Goal: Transaction & Acquisition: Purchase product/service

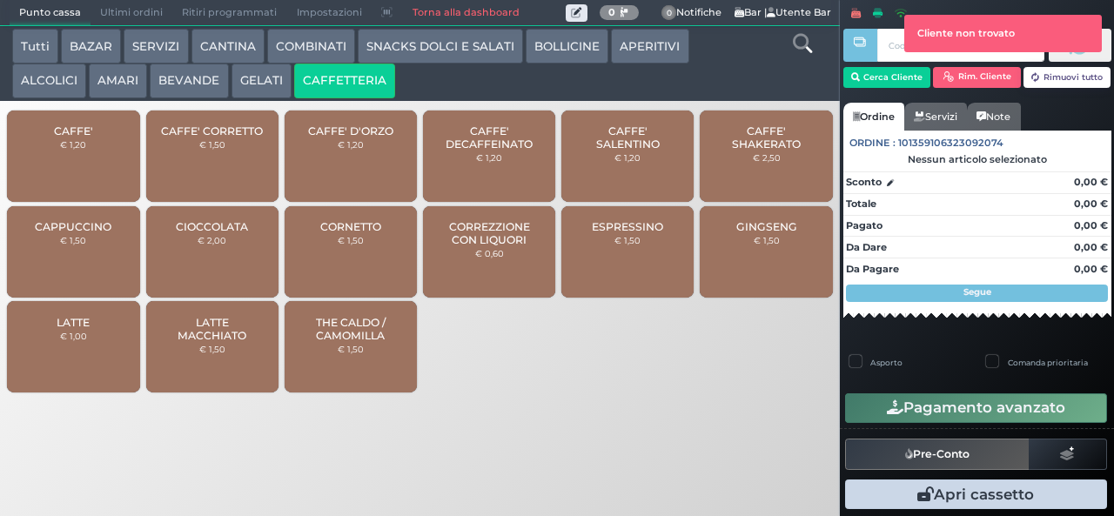
click at [641, 151] on span "CAFFE' SALENTINO" at bounding box center [628, 137] width 104 height 26
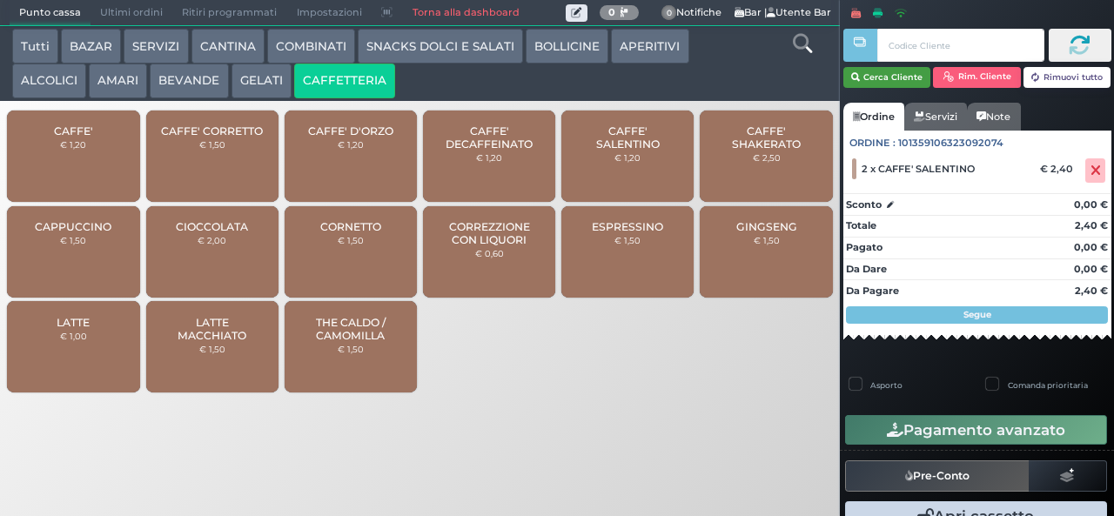
click at [872, 77] on button "Cerca Cliente" at bounding box center [887, 77] width 88 height 21
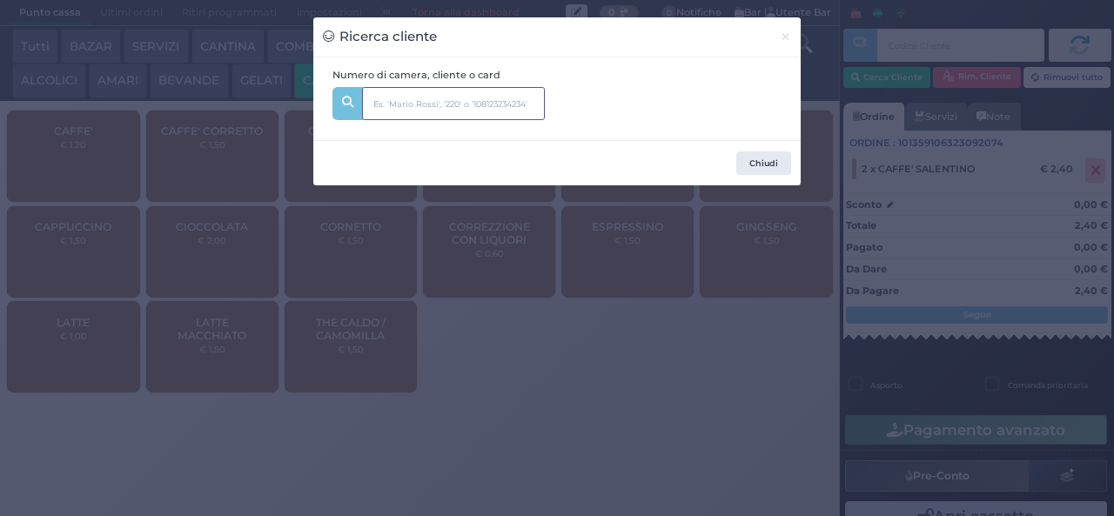
click at [458, 92] on input "text" at bounding box center [453, 103] width 183 height 33
type input "324"
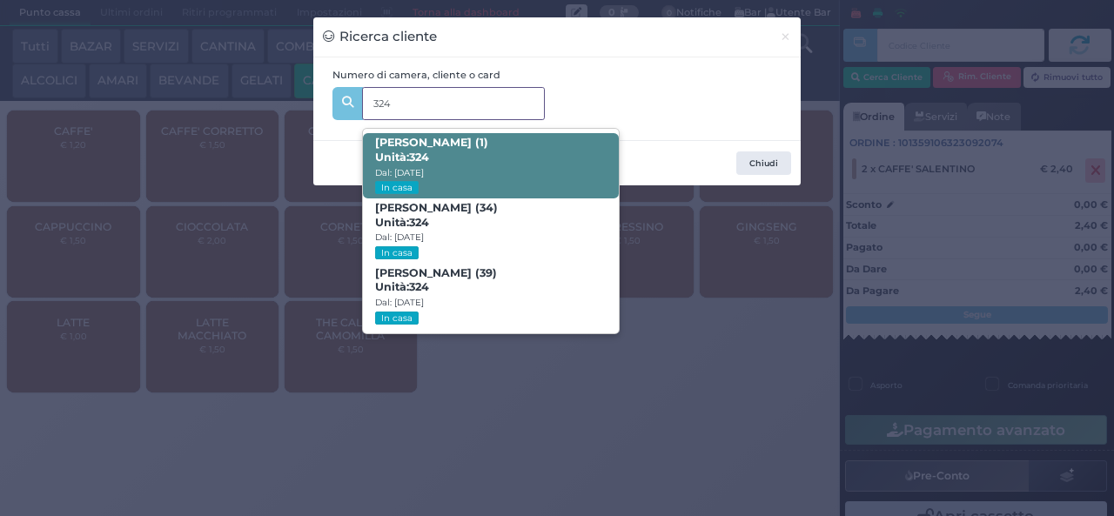
click at [557, 135] on span "Diana Galante (1) Unità: 324 Dal: 10/08/2025 In casa" at bounding box center [490, 165] width 255 height 65
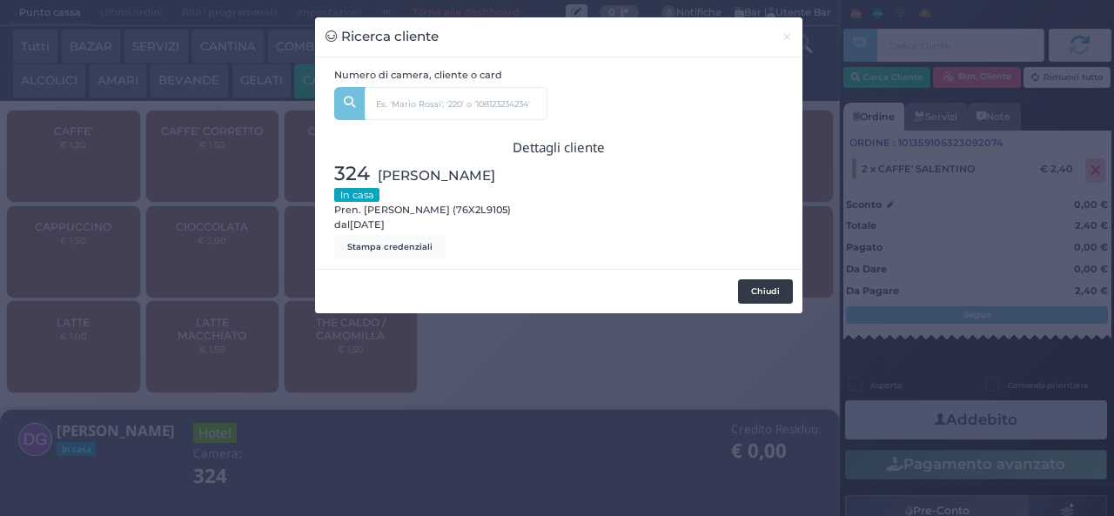
click at [766, 289] on button "Chiudi" at bounding box center [765, 291] width 55 height 24
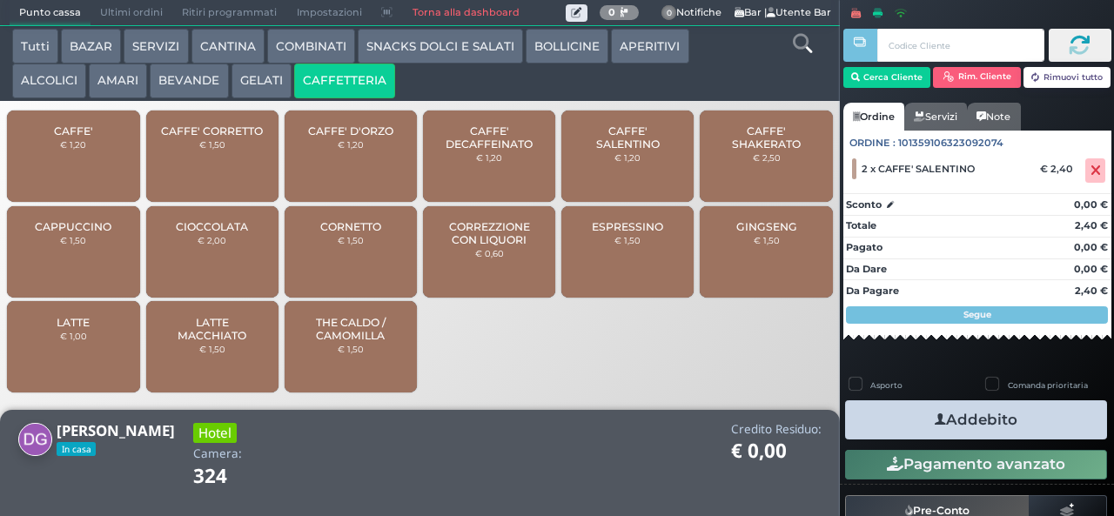
click at [981, 433] on button "Addebito" at bounding box center [976, 419] width 262 height 39
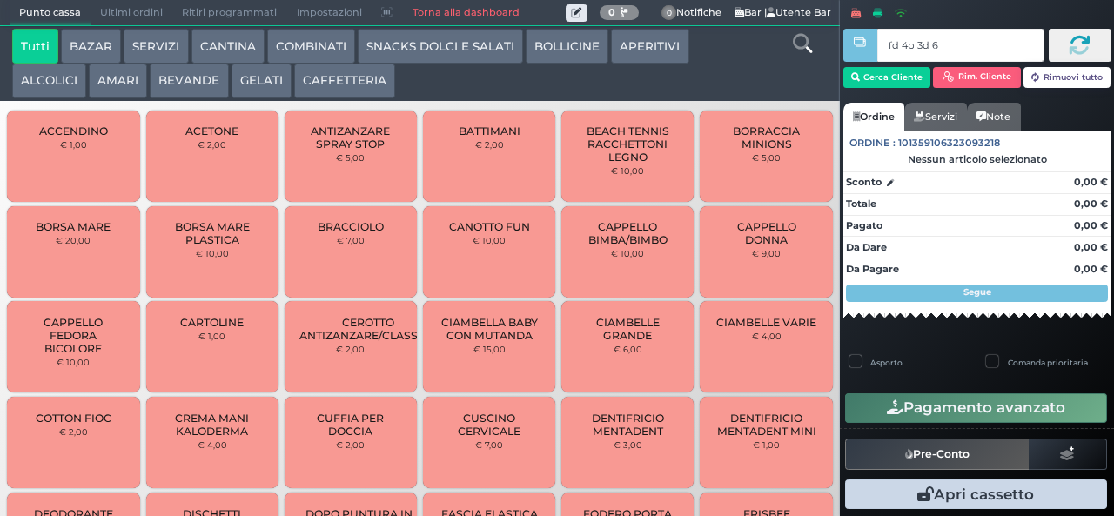
type input "fd 4b 3d 67"
click at [0, 0] on div at bounding box center [0, 0] width 0 height 0
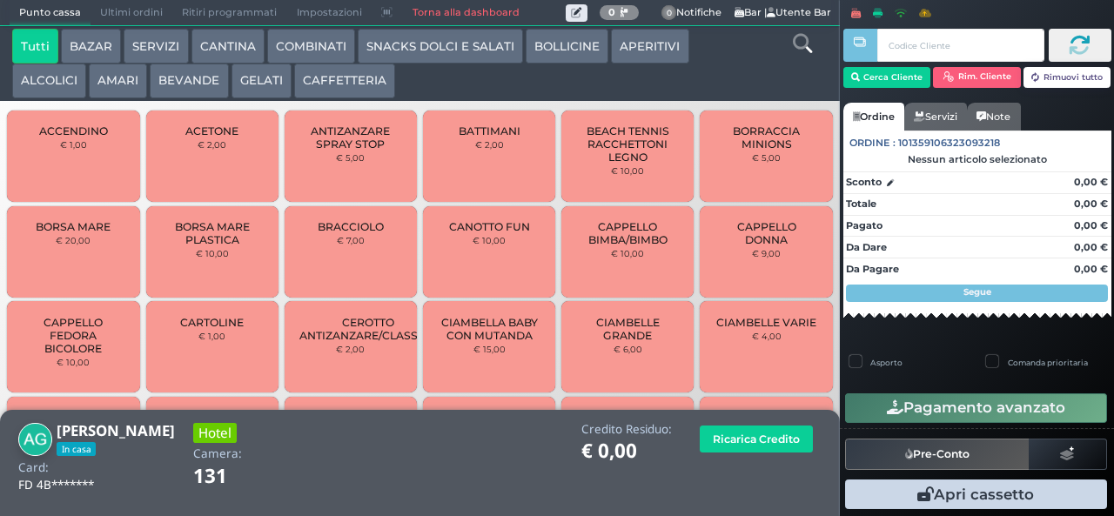
click at [467, 29] on button "SNACKS DOLCI E SALATI" at bounding box center [440, 46] width 165 height 35
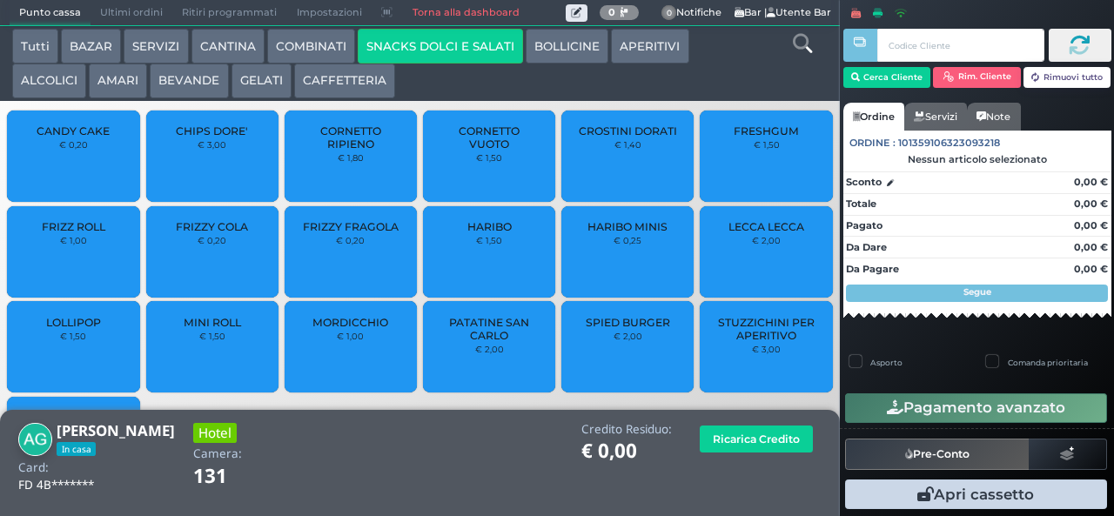
click at [487, 342] on span "PATATINE SAN CARLO" at bounding box center [490, 329] width 104 height 26
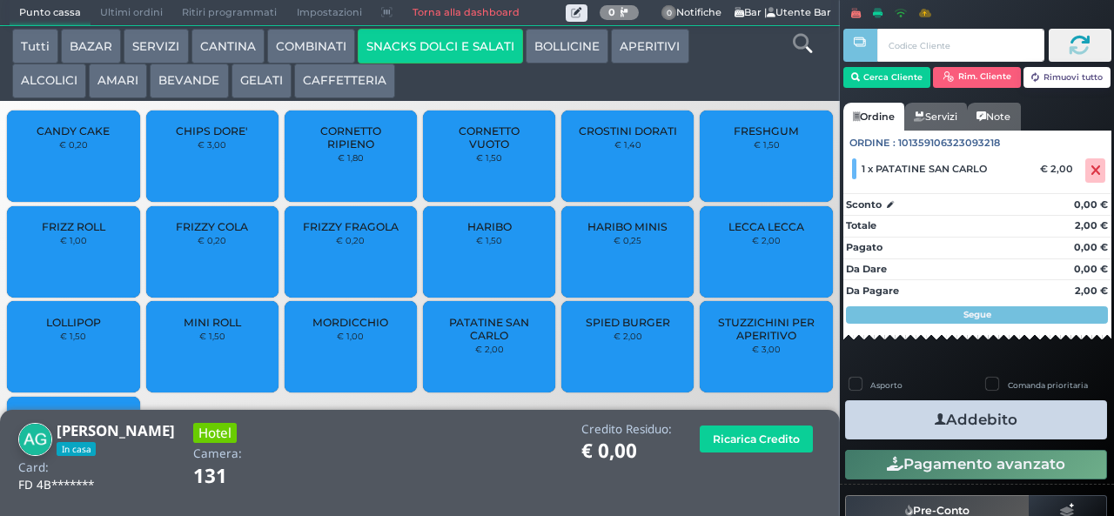
click at [1004, 432] on button "Addebito" at bounding box center [976, 419] width 262 height 39
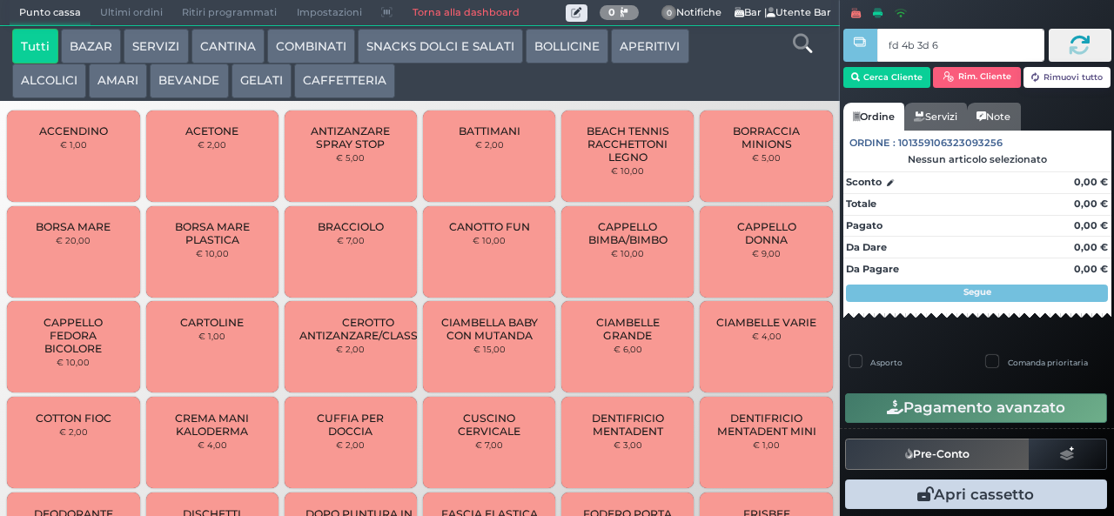
type input "fd 4b 3d 67"
click at [0, 0] on div at bounding box center [0, 0] width 0 height 0
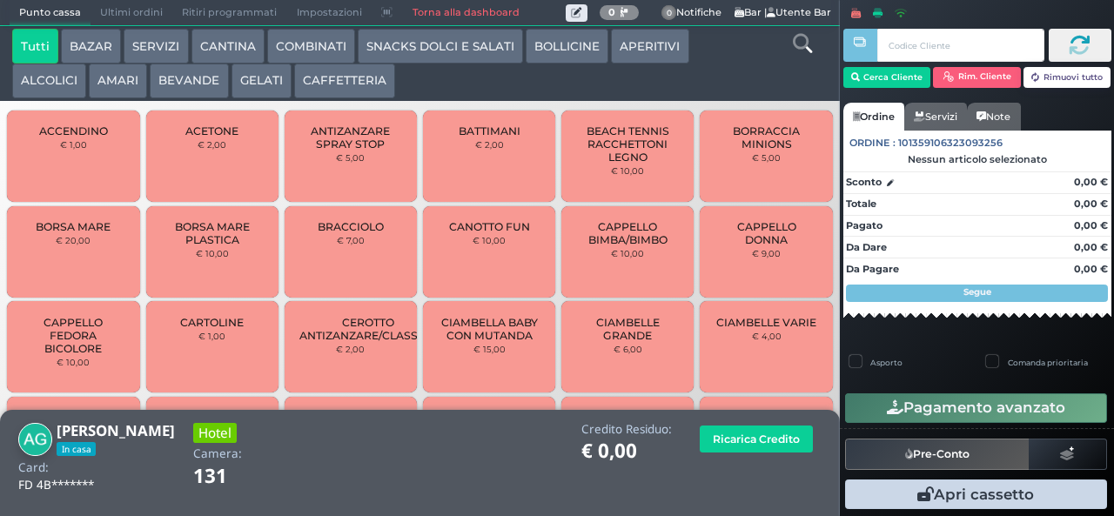
click at [461, 35] on button "SNACKS DOLCI E SALATI" at bounding box center [440, 46] width 165 height 35
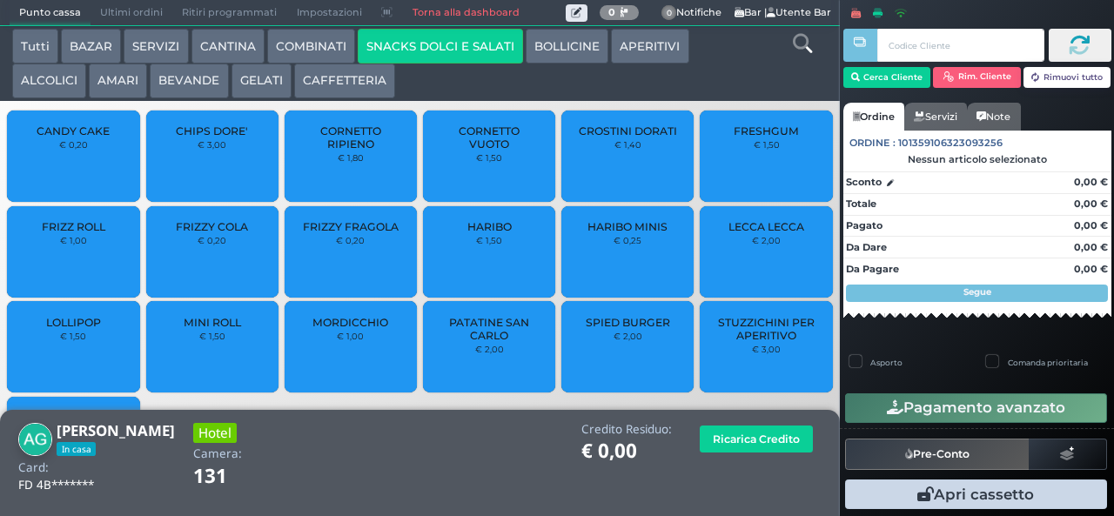
click at [783, 137] on span "FRESHGUM" at bounding box center [766, 130] width 65 height 13
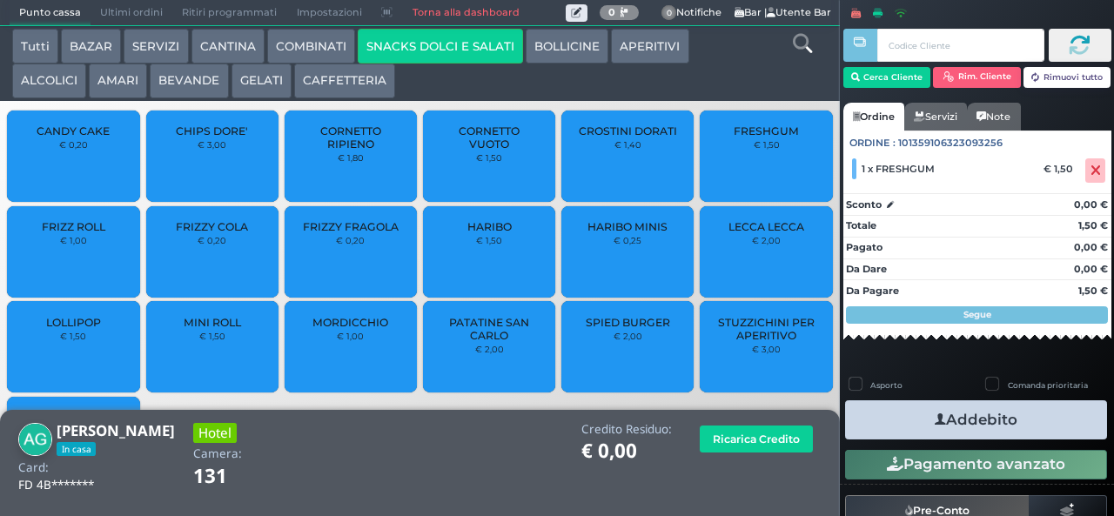
click at [219, 233] on span "FRIZZY COLA" at bounding box center [212, 226] width 72 height 13
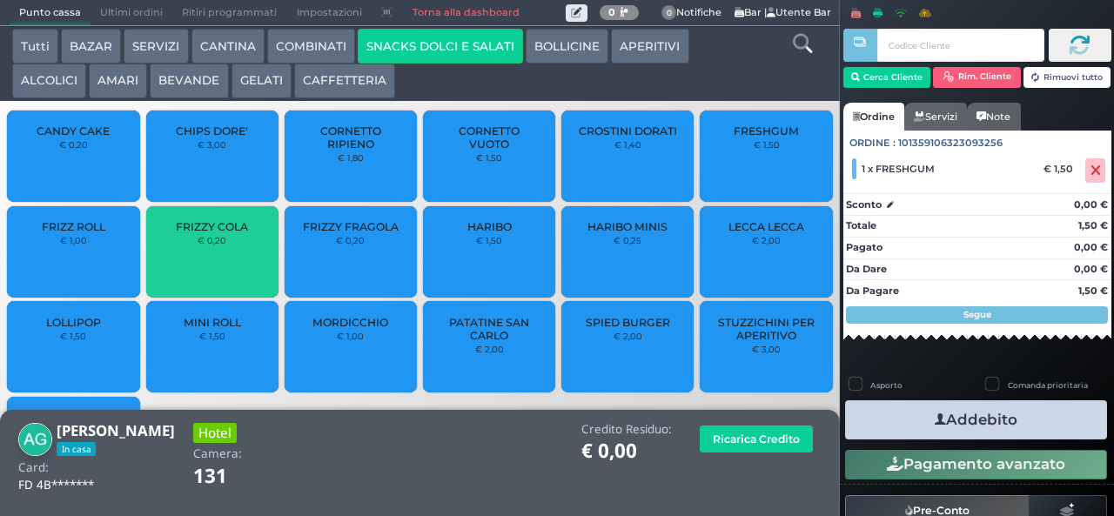
click at [225, 233] on span "FRIZZY COLA" at bounding box center [212, 226] width 72 height 13
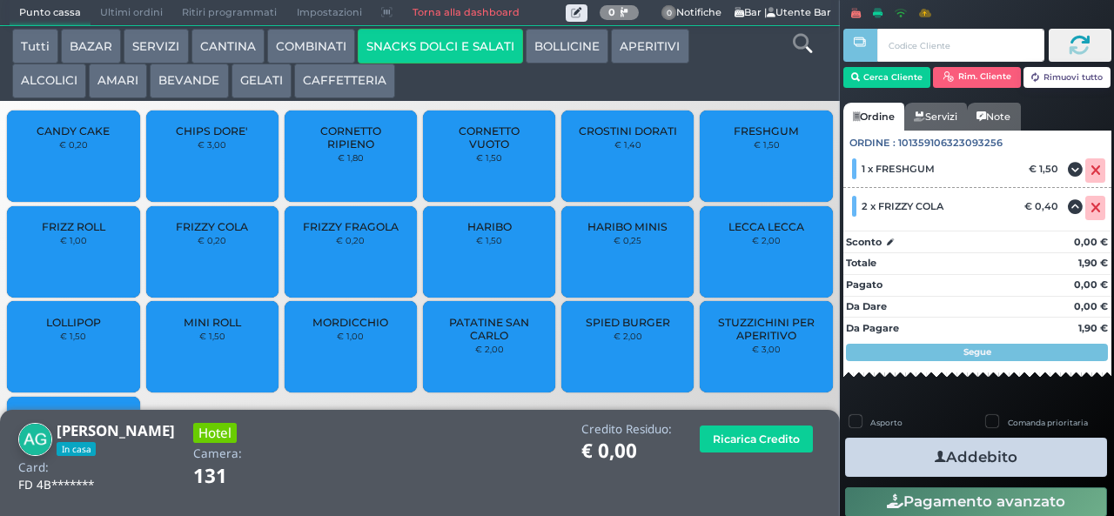
click at [1044, 421] on label "Comanda prioritaria" at bounding box center [1048, 422] width 80 height 11
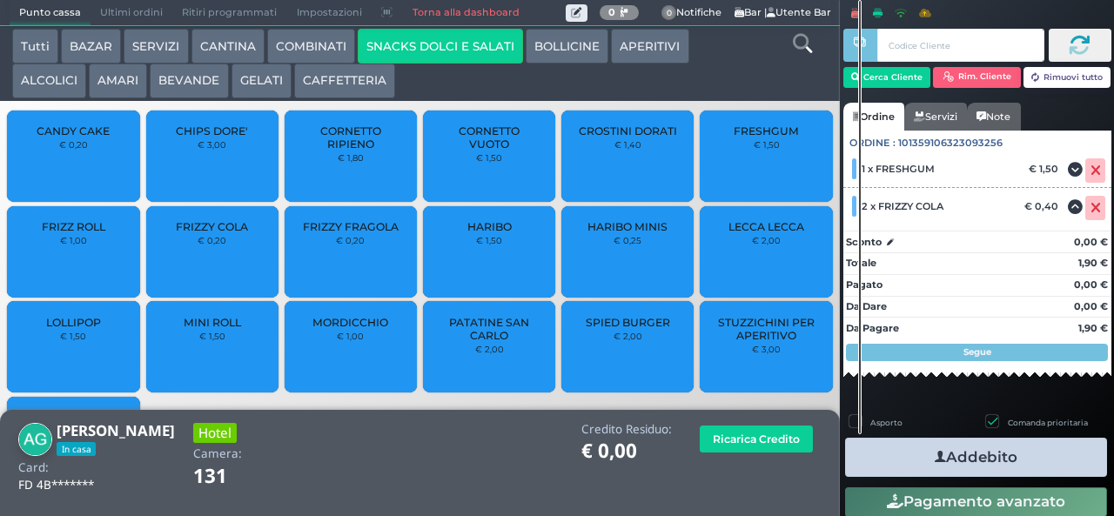
click at [1027, 421] on label "Comanda prioritaria" at bounding box center [1048, 422] width 80 height 11
checkbox input "false"
click at [1010, 447] on button "Addebito" at bounding box center [976, 457] width 262 height 39
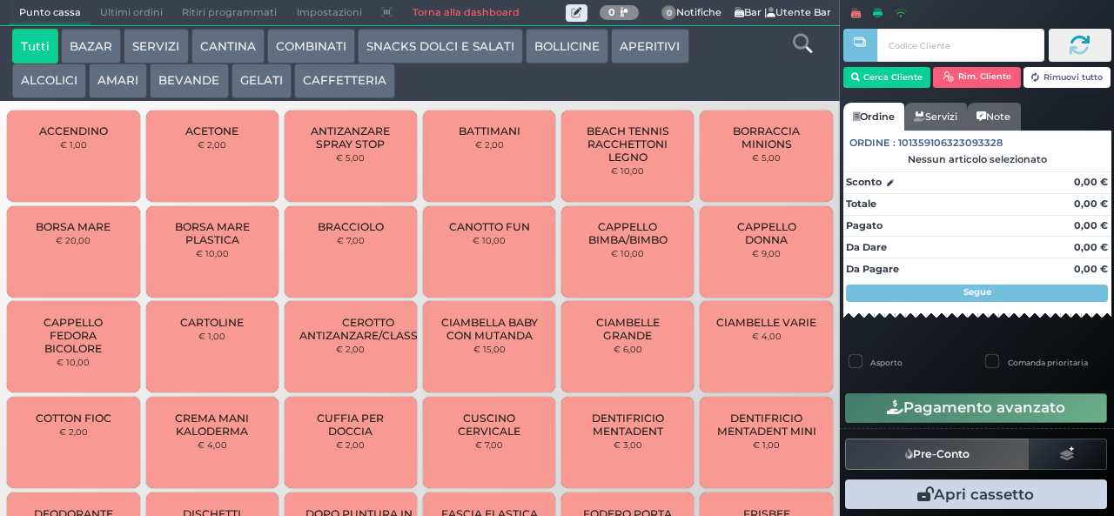
click at [172, 79] on button "BEVANDE" at bounding box center [189, 81] width 78 height 35
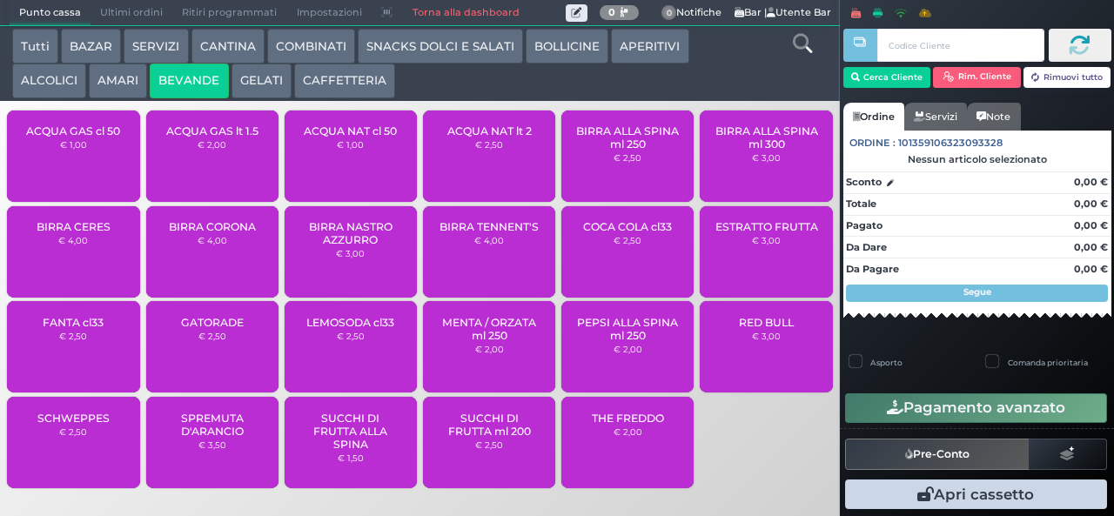
click at [124, 77] on button "AMARI" at bounding box center [118, 81] width 58 height 35
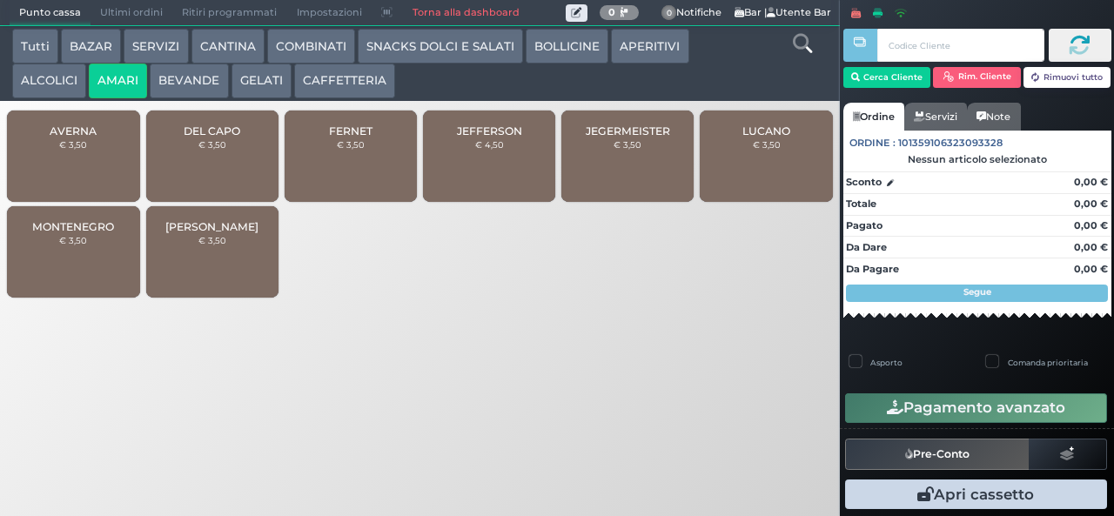
click at [228, 265] on div "[PERSON_NAME] € 3,50" at bounding box center [212, 251] width 132 height 91
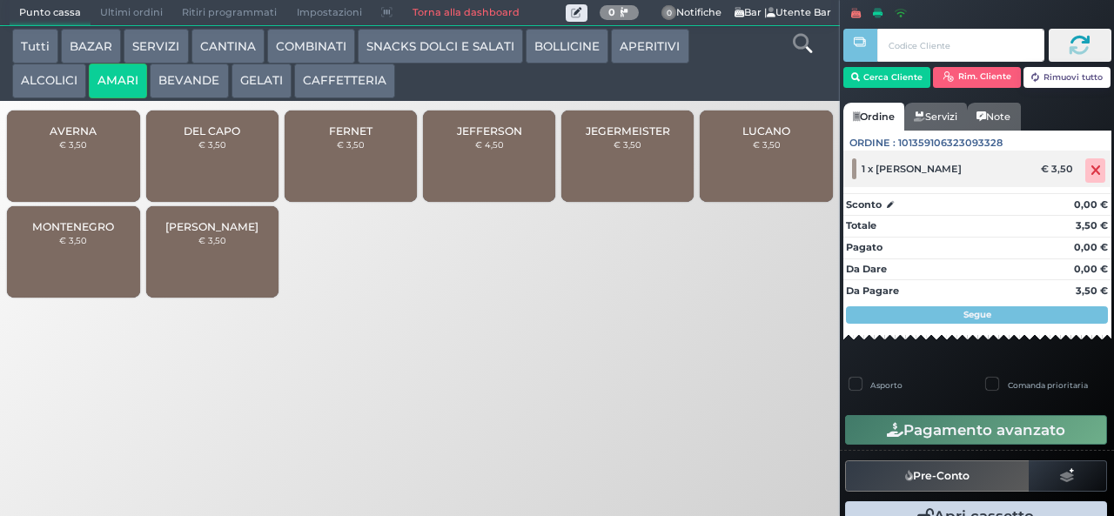
click at [1091, 171] on icon at bounding box center [1096, 171] width 10 height 1
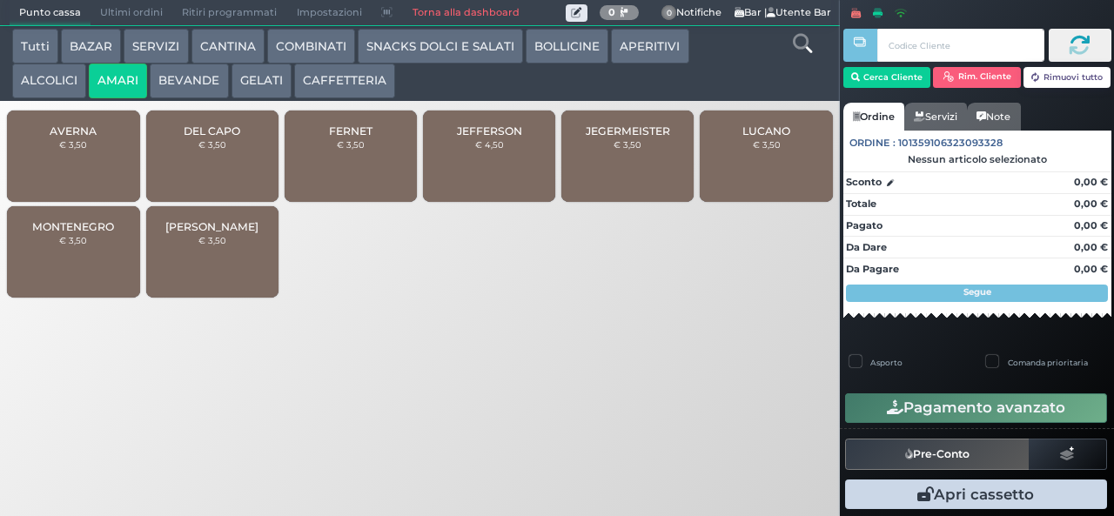
click at [629, 138] on span "JEGERMEISTER" at bounding box center [628, 130] width 84 height 13
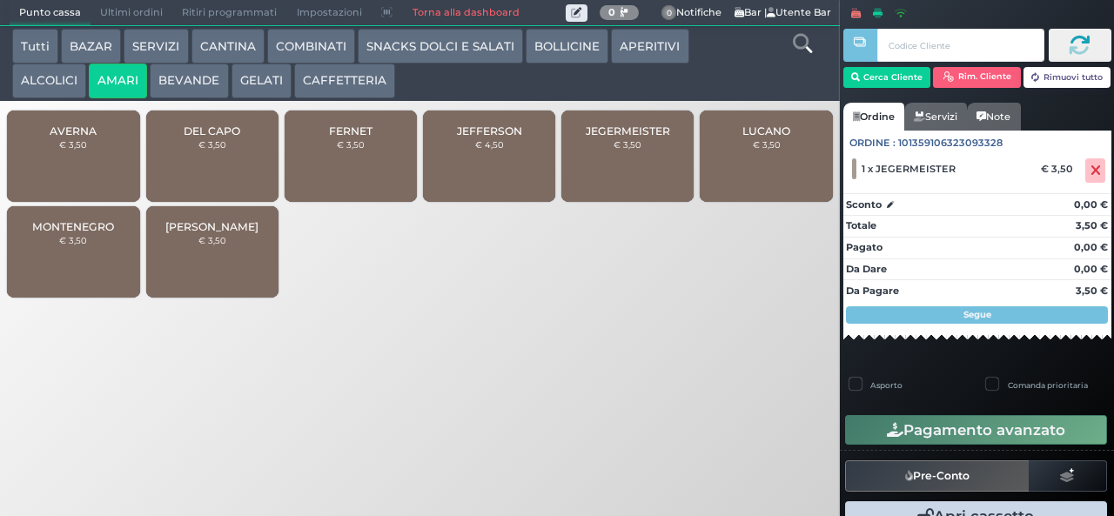
click at [223, 138] on span "DEL CAPO" at bounding box center [212, 130] width 57 height 13
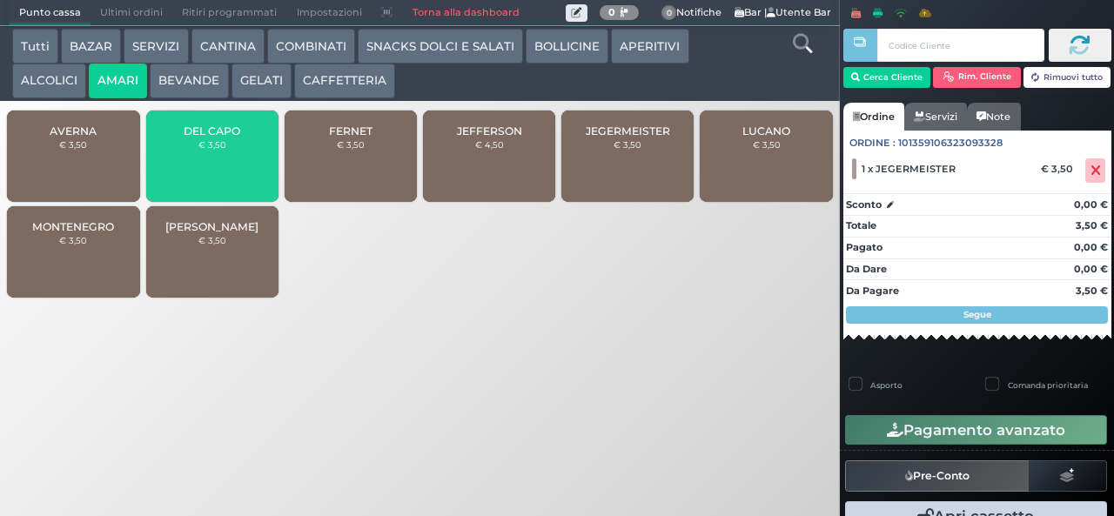
click at [220, 138] on span "DEL CAPO" at bounding box center [212, 130] width 57 height 13
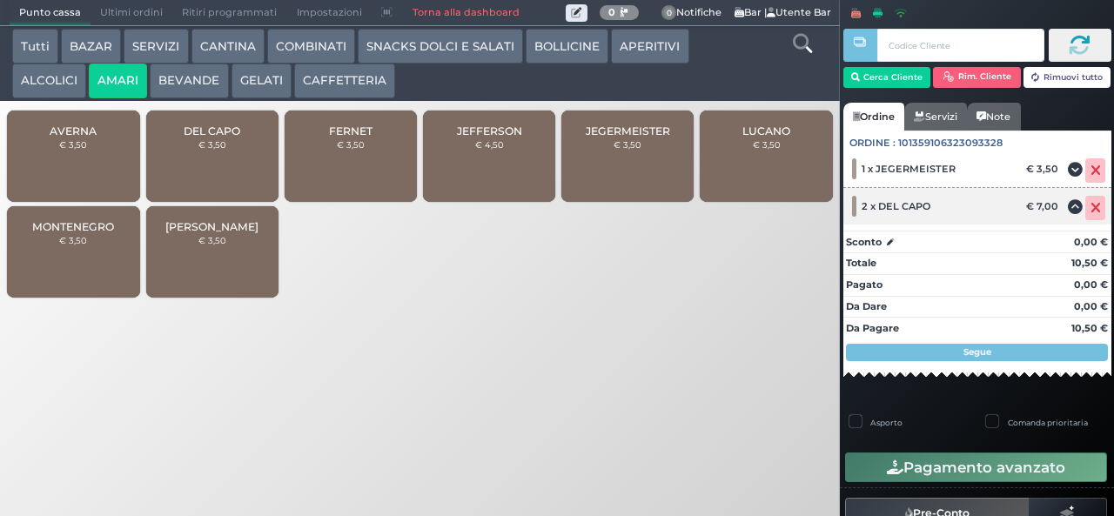
click at [1068, 208] on icon at bounding box center [1075, 207] width 15 height 1
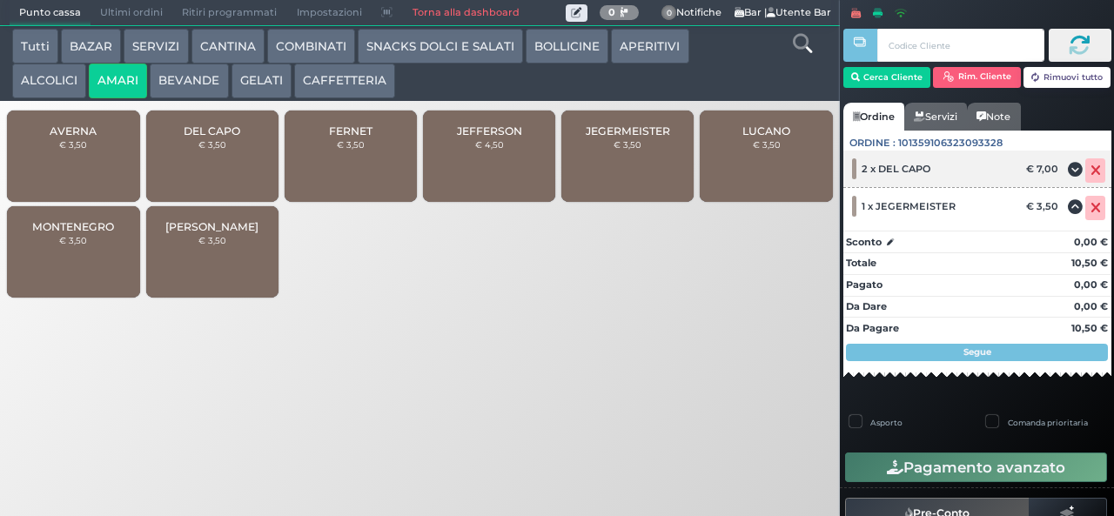
click at [1091, 171] on icon at bounding box center [1096, 171] width 10 height 1
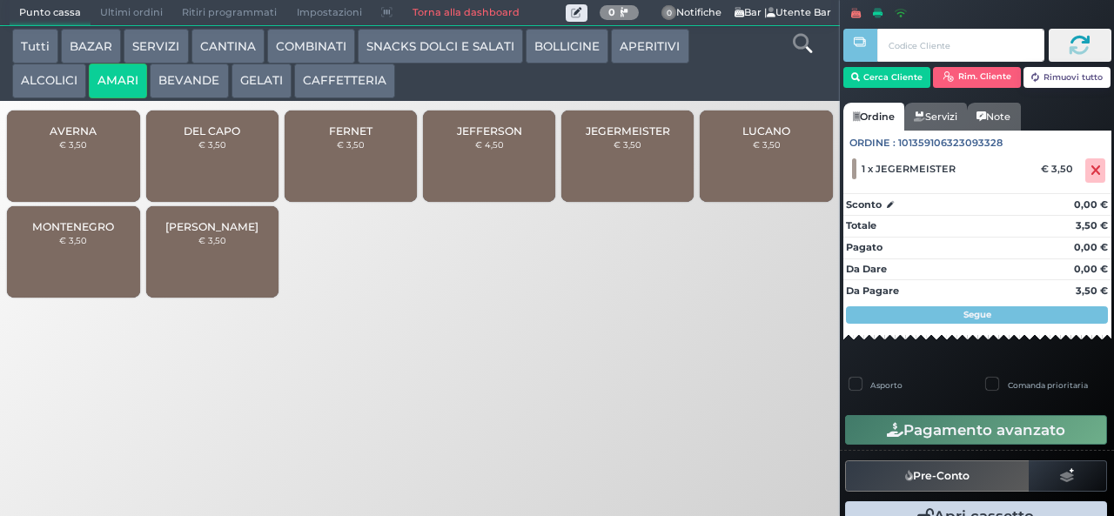
click at [363, 148] on div "FERNET € 3,50" at bounding box center [351, 156] width 132 height 91
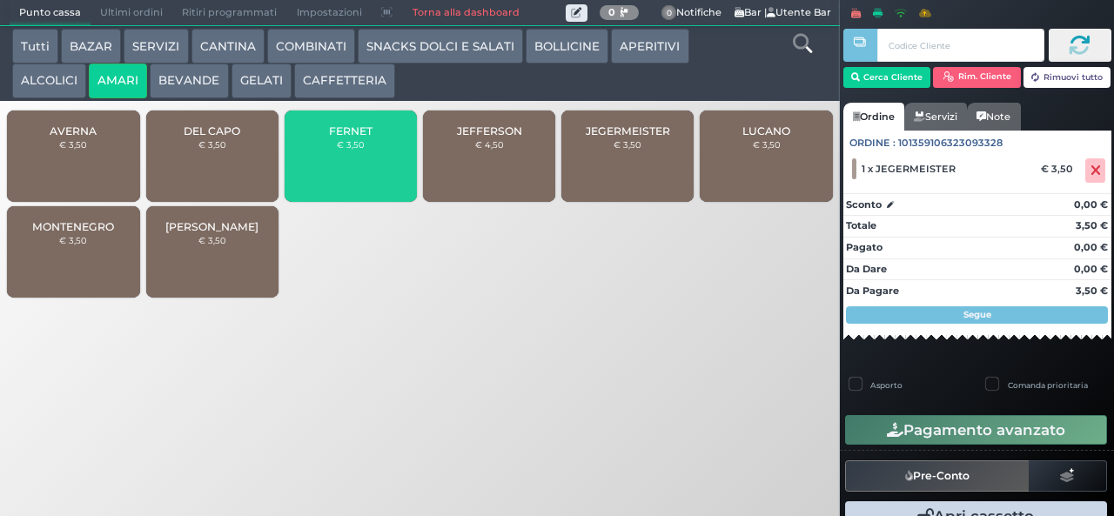
click at [366, 138] on span "FERNET" at bounding box center [351, 130] width 44 height 13
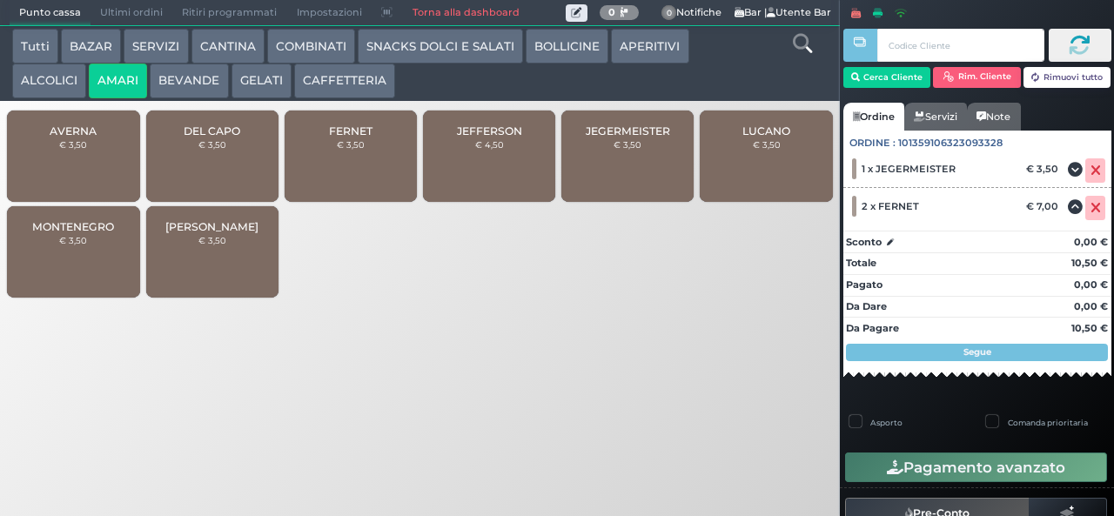
click at [333, 53] on button "COMBINATI" at bounding box center [311, 46] width 88 height 35
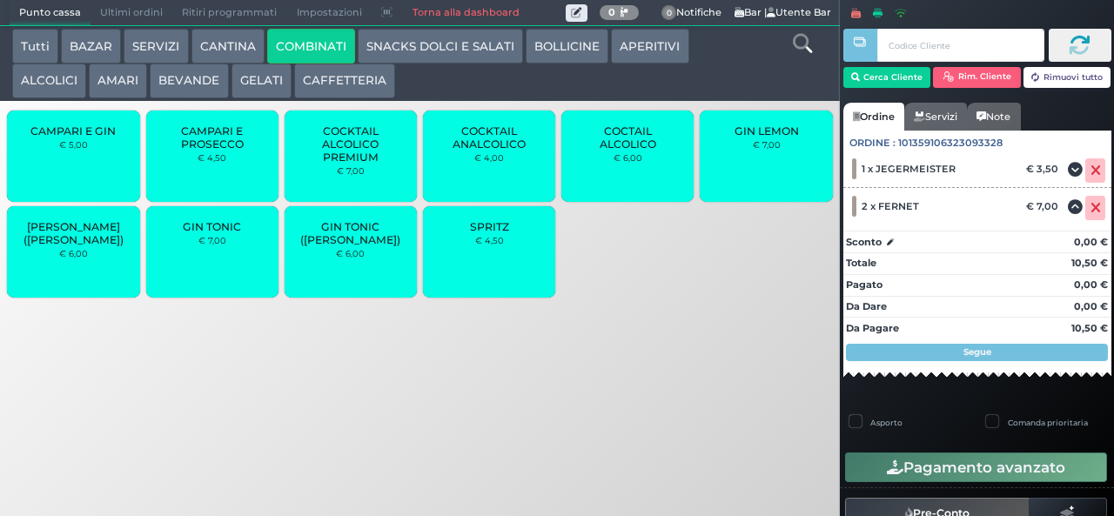
click at [179, 87] on button "BEVANDE" at bounding box center [189, 81] width 78 height 35
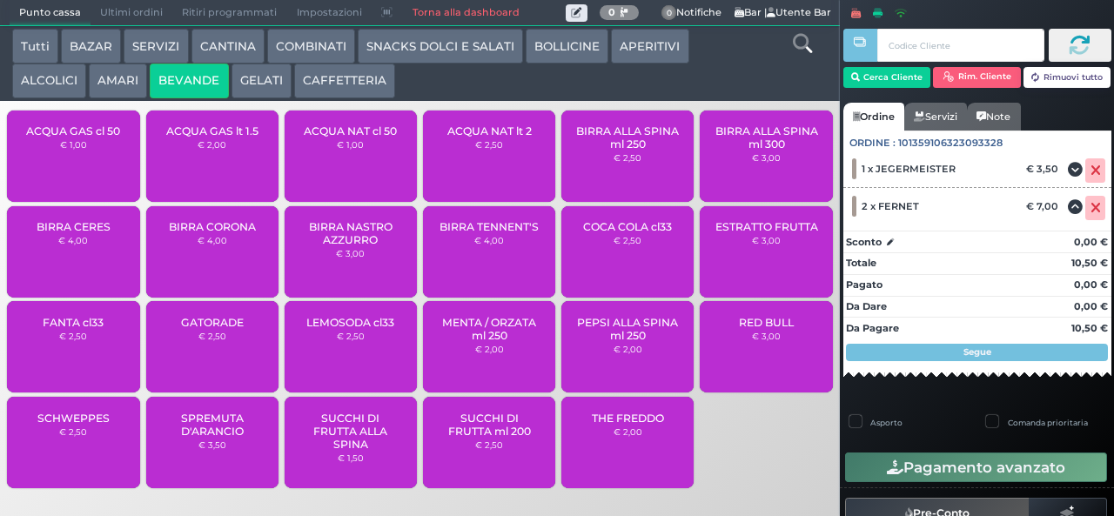
click at [65, 92] on button "ALCOLICI" at bounding box center [49, 81] width 74 height 35
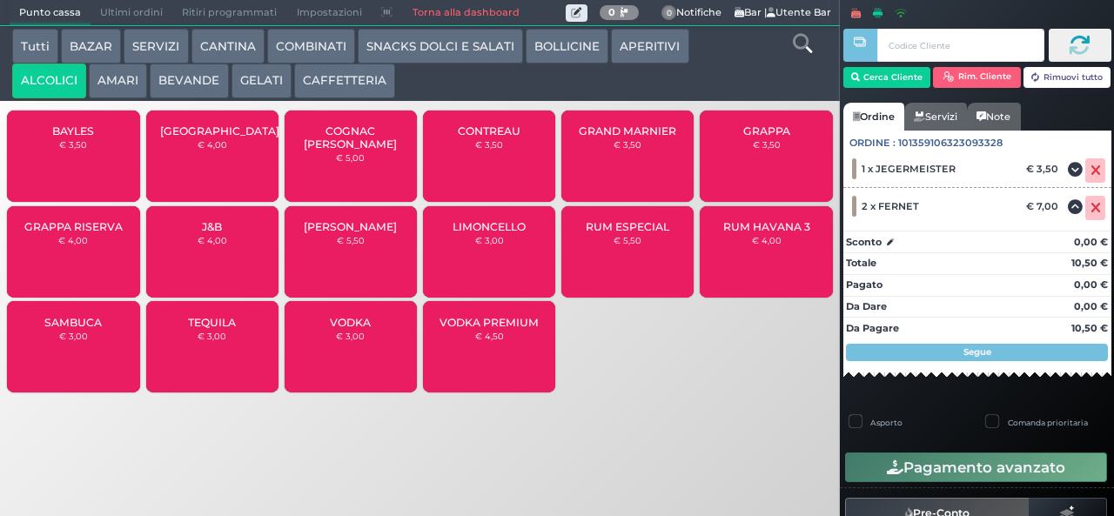
click at [123, 81] on button "AMARI" at bounding box center [118, 81] width 58 height 35
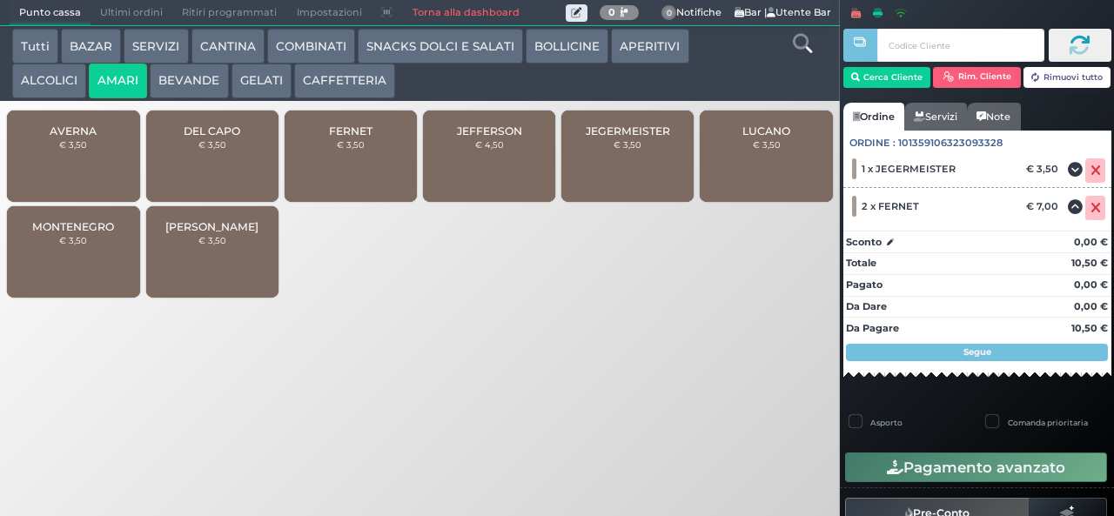
click at [313, 79] on button "CAFFETTERIA" at bounding box center [344, 81] width 101 height 35
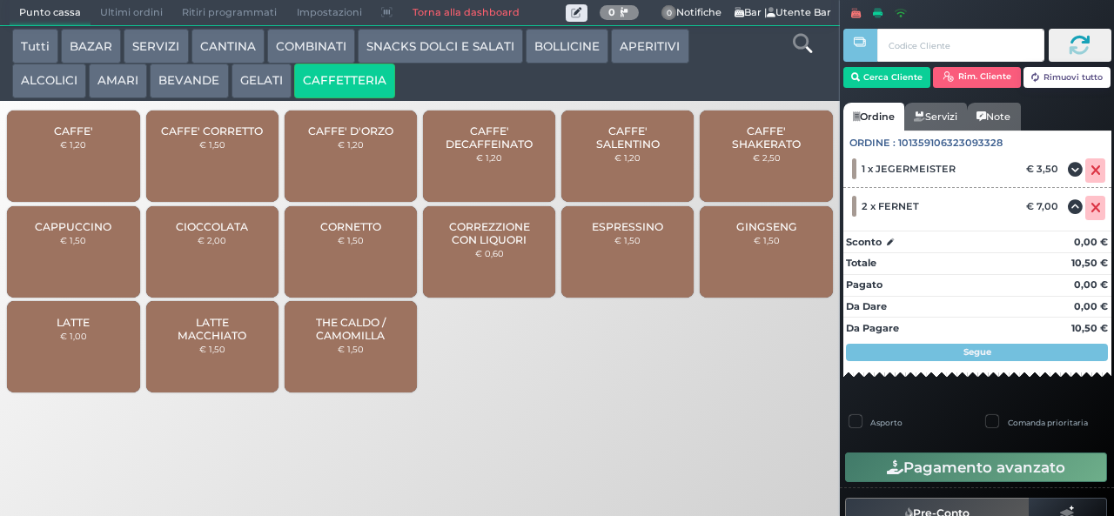
click at [612, 146] on span "CAFFE' SALENTINO" at bounding box center [628, 137] width 104 height 26
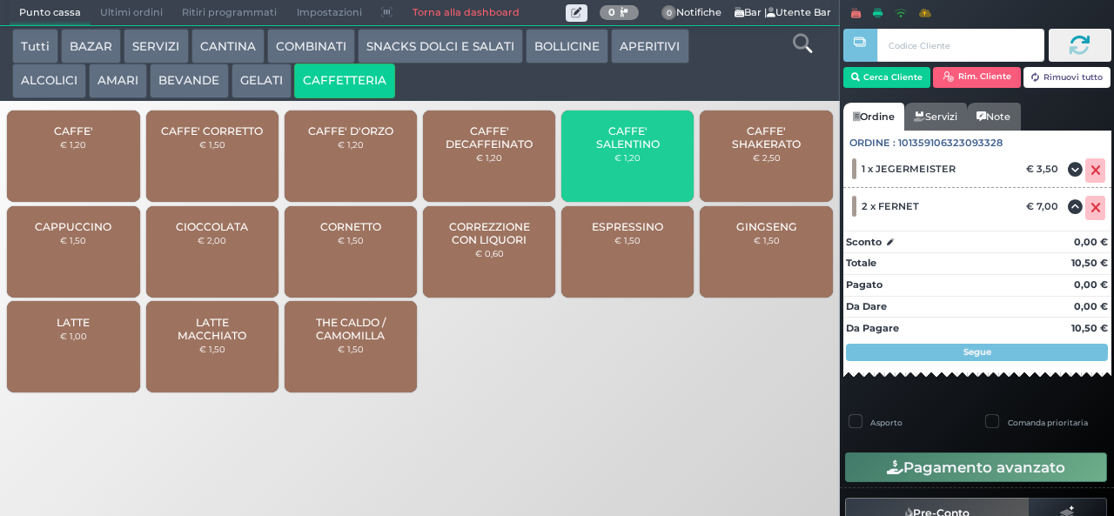
click at [618, 143] on span "CAFFE' SALENTINO" at bounding box center [628, 137] width 104 height 26
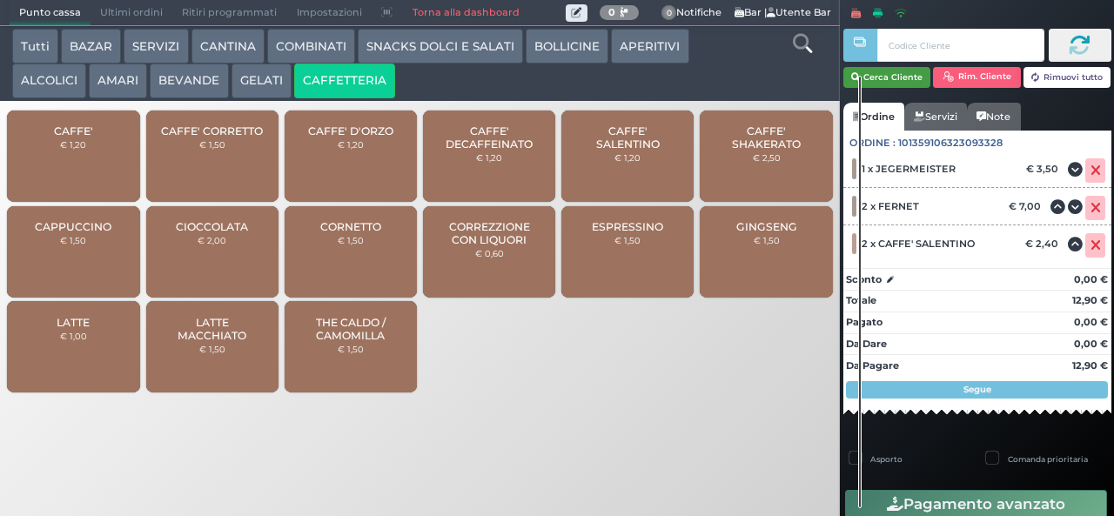
click at [893, 74] on button "Cerca Cliente" at bounding box center [887, 77] width 88 height 21
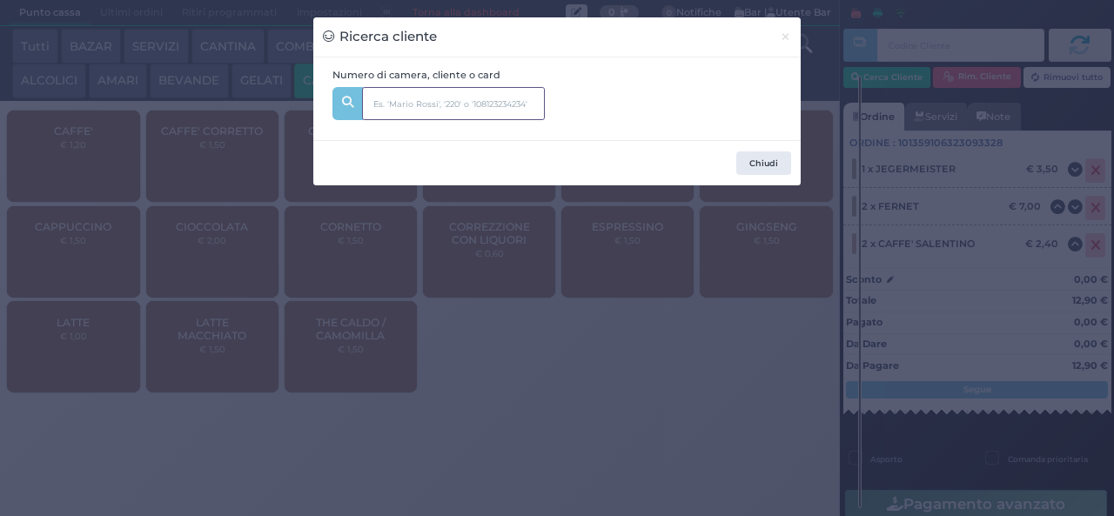
click at [460, 89] on input "text" at bounding box center [453, 103] width 183 height 33
type input "523"
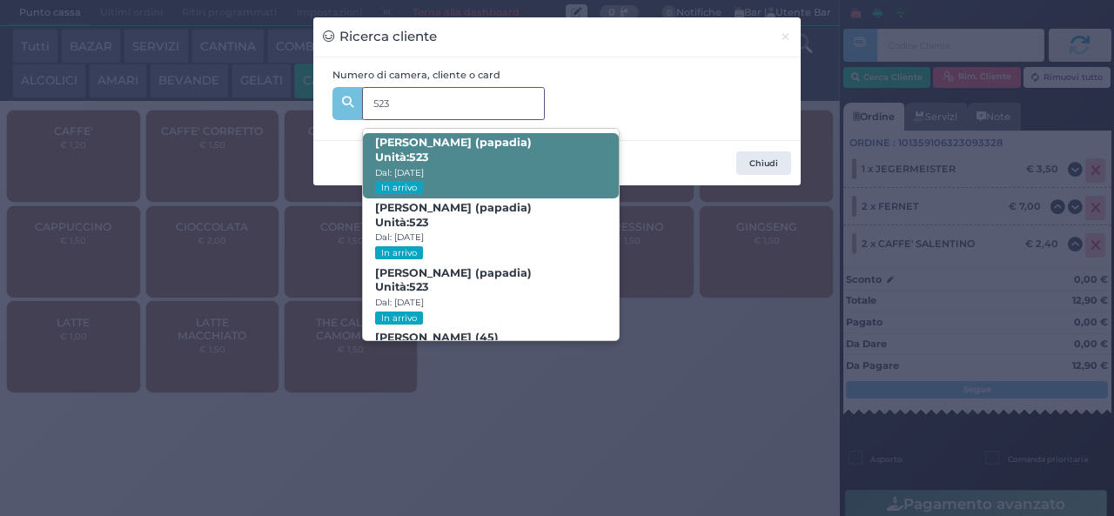
click at [554, 148] on span "Andrea Fabiano (papadia) Unità: 523 Dal: 09/08/2025 In arrivo" at bounding box center [490, 165] width 255 height 65
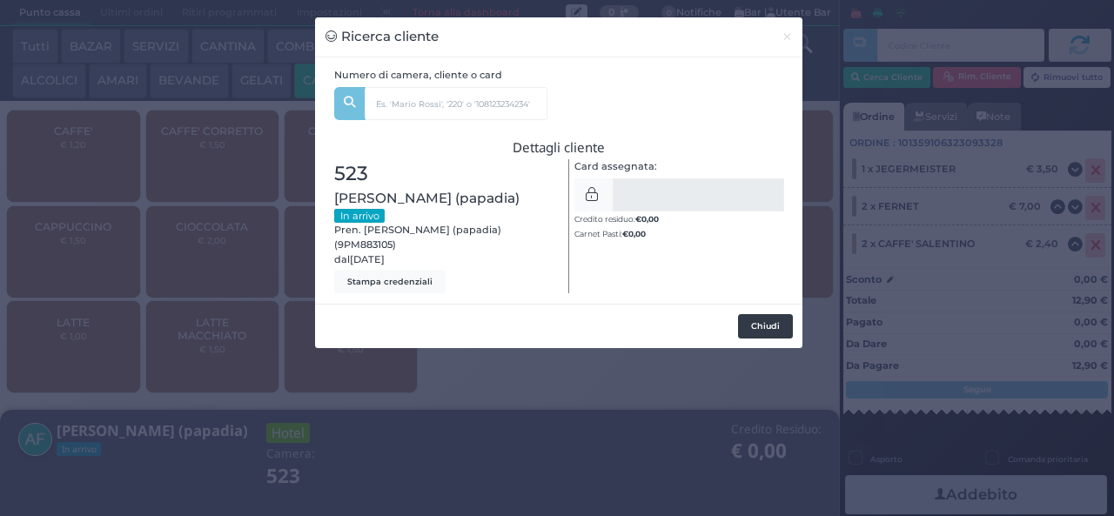
click at [767, 325] on button "Chiudi" at bounding box center [765, 326] width 55 height 24
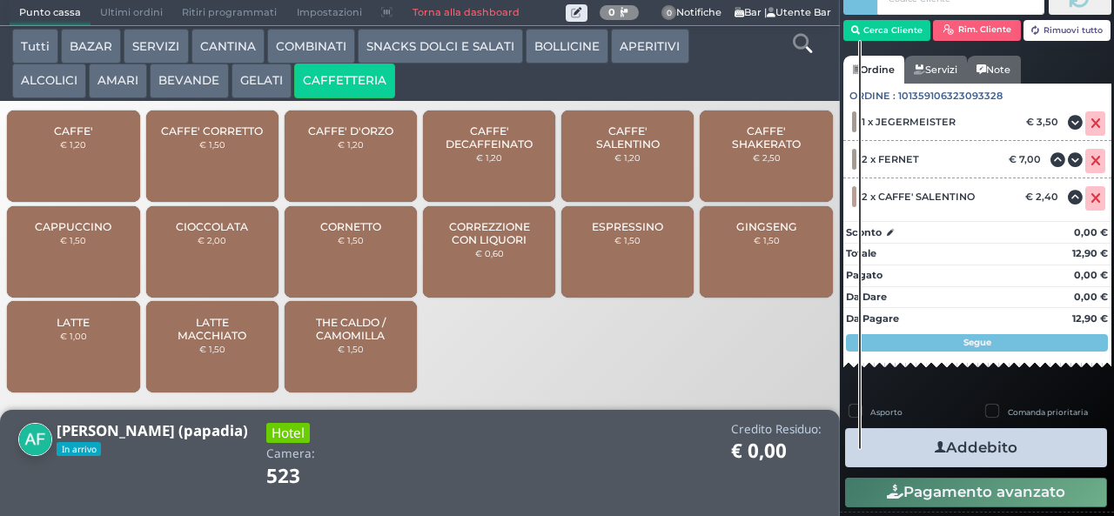
scroll to position [56, 0]
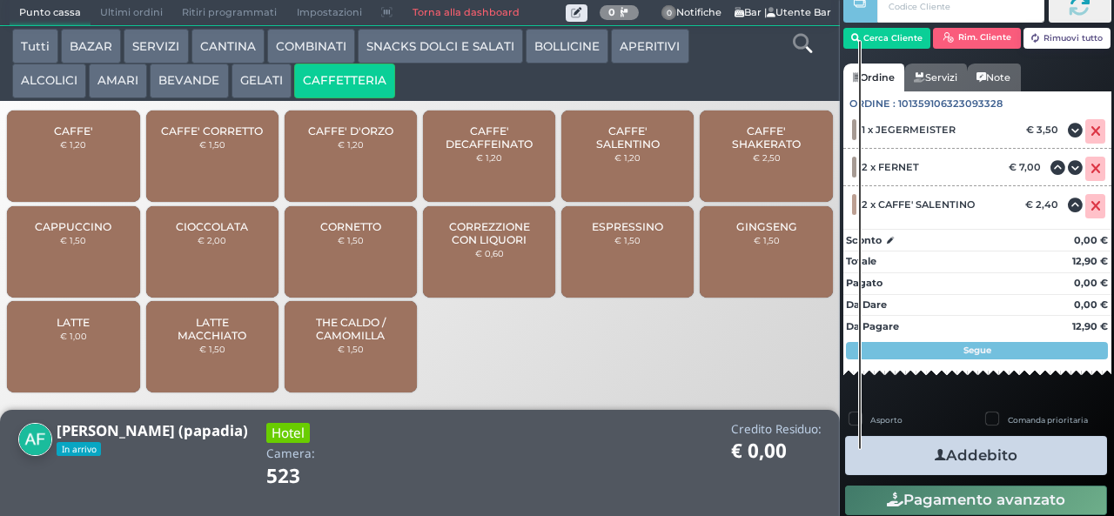
click at [1051, 420] on label "Comanda prioritaria" at bounding box center [1048, 419] width 80 height 11
checkbox input "true"
click at [1053, 447] on button "Addebito" at bounding box center [976, 455] width 262 height 39
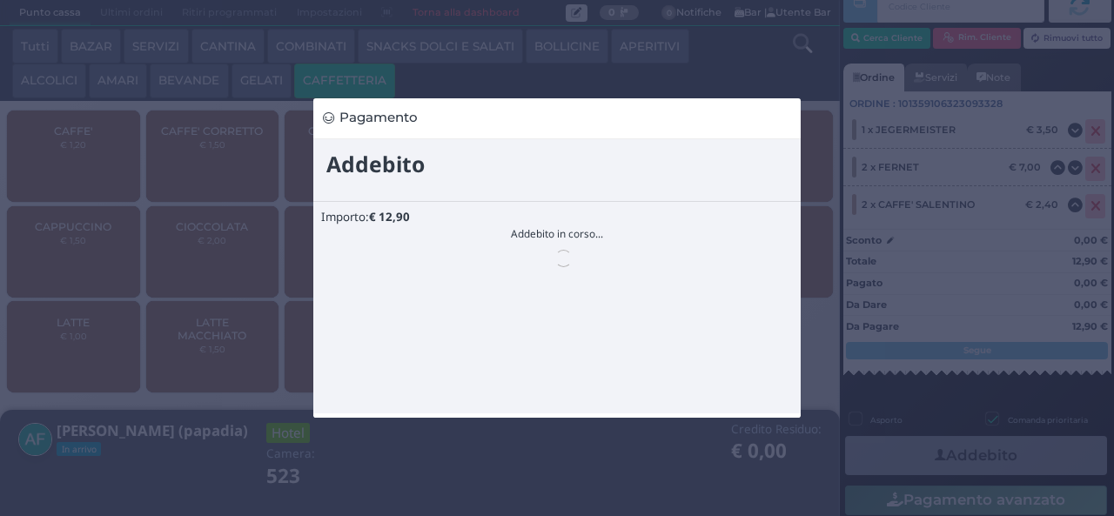
scroll to position [0, 0]
